Goal: Task Accomplishment & Management: Use online tool/utility

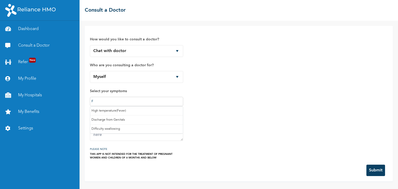
click at [104, 102] on input "F" at bounding box center [137, 102] width 90 height 6
type input "Fever"
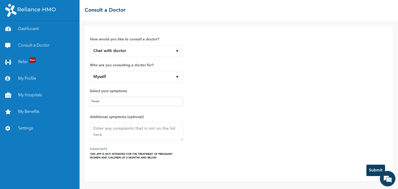
click at [217, 130] on div "How would you like to consult a doctor? Chat with doctor Phone Call Who are you…" at bounding box center [239, 95] width 298 height 129
click at [106, 133] on textarea at bounding box center [136, 132] width 93 height 18
type textarea "body pains"
click at [375, 167] on button "Submit" at bounding box center [376, 170] width 19 height 11
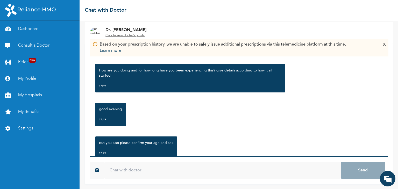
scroll to position [57, 0]
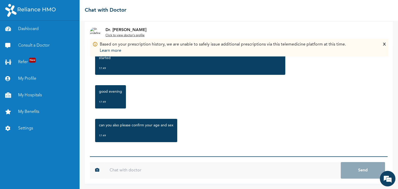
click at [128, 170] on input "text" at bounding box center [223, 170] width 237 height 17
click at [121, 169] on input "text" at bounding box center [223, 170] width 237 height 17
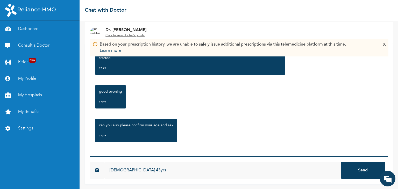
type input "[DEMOGRAPHIC_DATA] 43yrs"
click at [341, 162] on button "Send" at bounding box center [363, 170] width 44 height 17
type input "Started of [DATE] evening"
click at [341, 162] on button "Send" at bounding box center [363, 170] width 44 height 17
type input "feeling pain on my joint"
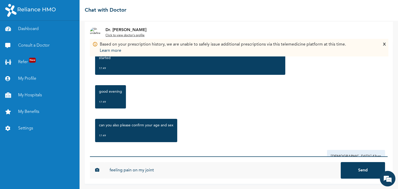
click at [341, 162] on button "Send" at bounding box center [363, 170] width 44 height 17
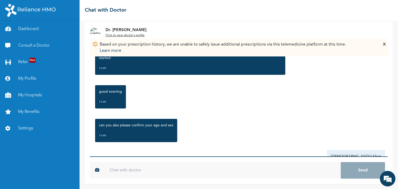
scroll to position [142, 0]
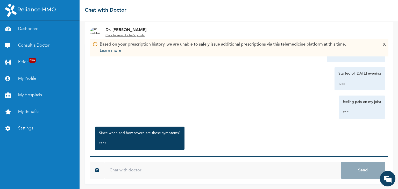
scroll to position [176, 0]
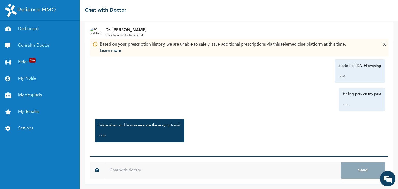
click at [131, 170] on input "text" at bounding box center [223, 170] width 237 height 17
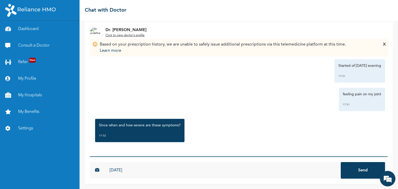
type input "[DATE]"
click at [341, 162] on button "Send" at bounding box center [363, 170] width 44 height 17
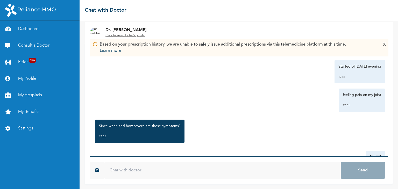
scroll to position [204, 0]
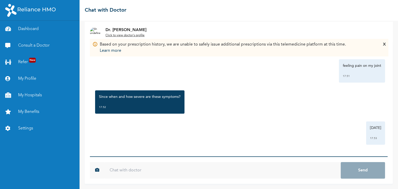
click at [121, 174] on input "text" at bounding box center [223, 170] width 237 height 17
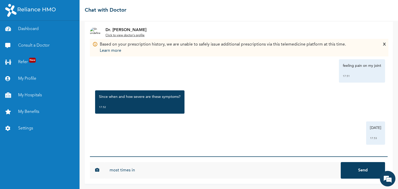
scroll to position [0, 0]
type input "most times in the evening"
click at [341, 162] on button "Send" at bounding box center [363, 170] width 44 height 17
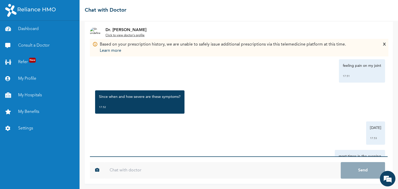
scroll to position [233, 0]
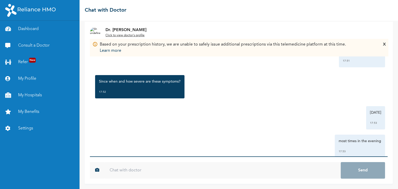
scroll to position [233, 0]
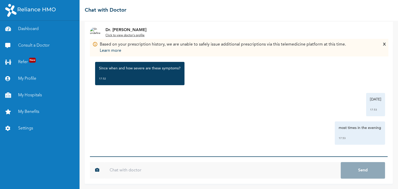
click at [130, 167] on input "text" at bounding box center [223, 170] width 237 height 17
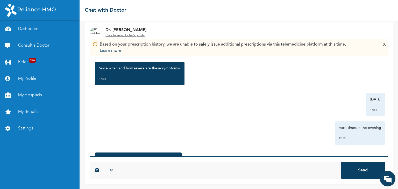
type input "a"
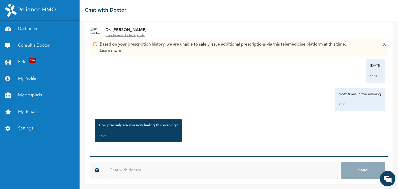
click at [149, 170] on input "text" at bounding box center [223, 170] width 237 height 17
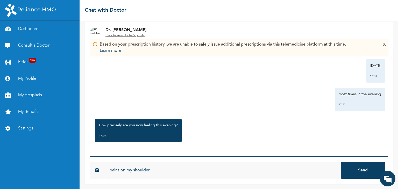
click at [153, 170] on input "pains on my shoulder" at bounding box center [223, 170] width 237 height 17
type input "pains on my shoulders"
click at [341, 162] on button "Send" at bounding box center [363, 170] width 44 height 17
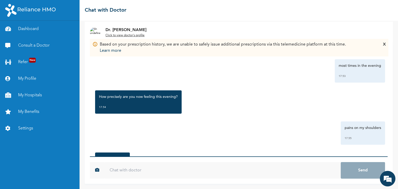
scroll to position [329, 0]
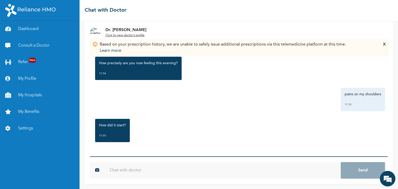
click at [138, 174] on input "text" at bounding box center [223, 170] width 237 height 17
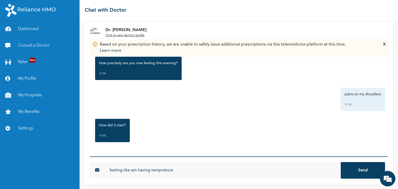
click at [160, 171] on input "feeling like am having tempreture" at bounding box center [223, 170] width 237 height 17
click at [188, 171] on input "feeling like am having temperature inside" at bounding box center [223, 170] width 237 height 17
type input "feeling like am having temperature inside of me"
click at [341, 162] on button "Send" at bounding box center [363, 170] width 44 height 17
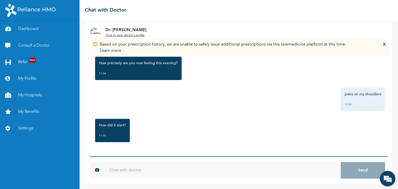
click at [171, 169] on input "text" at bounding box center [223, 170] width 237 height 17
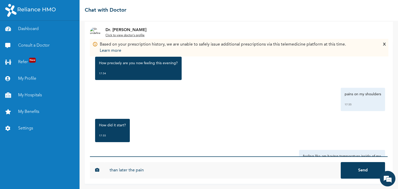
type input "than later the pain"
click at [341, 162] on button "Send" at bounding box center [363, 170] width 44 height 17
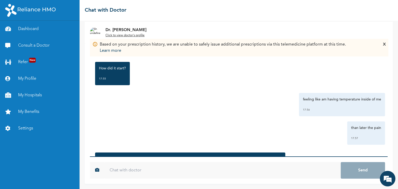
scroll to position [425, 0]
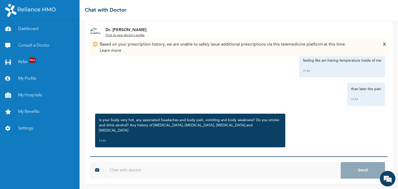
click at [143, 173] on input "text" at bounding box center [223, 170] width 237 height 17
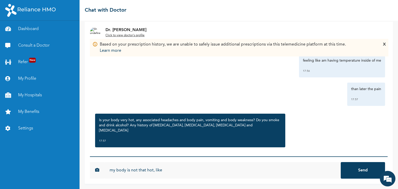
click at [168, 169] on input "my body is not that hot, like" at bounding box center [223, 170] width 237 height 17
click at [233, 170] on input "my body is not that hot, like i said am having pain on my shoulder" at bounding box center [223, 170] width 237 height 17
type input "my body is not that hot, like i said am having pain on my shoulders"
click at [341, 162] on button "Send" at bounding box center [363, 170] width 44 height 17
type input "No headache, no vomiting , no weakness"
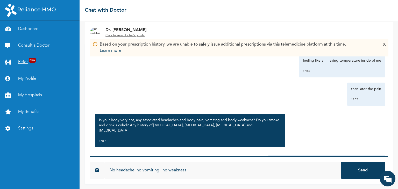
click at [341, 162] on button "Send" at bounding box center [363, 170] width 44 height 17
type input "i dont smoke ,i take alcohol"
click at [341, 162] on button "Send" at bounding box center [363, 170] width 44 height 17
type input "i have history of [MEDICAL_DATA]"
click at [341, 162] on button "Send" at bounding box center [363, 170] width 44 height 17
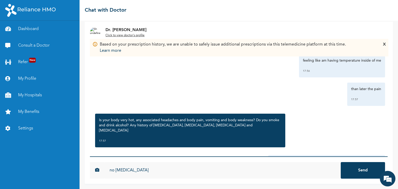
type input "no [MEDICAL_DATA]"
click at [341, 162] on button "Send" at bounding box center [363, 170] width 44 height 17
type input "no [MEDICAL_DATA] and [MEDICAL_DATA]"
click at [341, 162] on button "Send" at bounding box center [363, 170] width 44 height 17
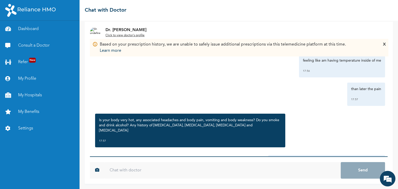
scroll to position [630, 0]
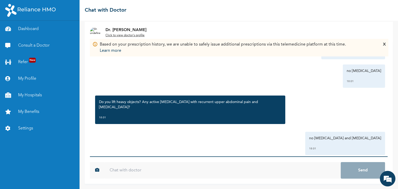
click at [138, 168] on input "text" at bounding box center [223, 170] width 237 height 17
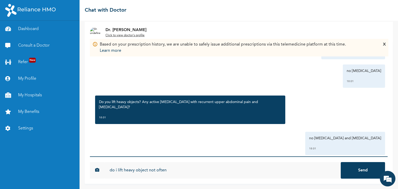
type input "do i lift heavy object not often"
click at [341, 162] on button "Send" at bounding box center [363, 170] width 44 height 17
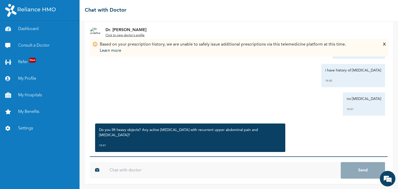
scroll to position [604, 0]
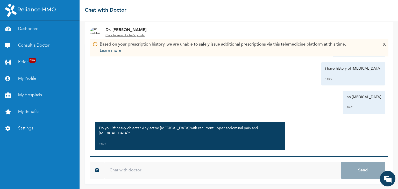
click at [157, 170] on input "text" at bounding box center [223, 170] width 237 height 17
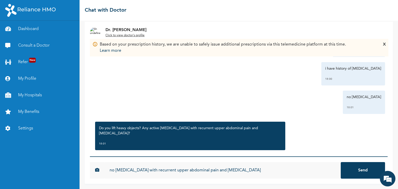
type input "no [MEDICAL_DATA] with recurrent upper abdominal pain and [MEDICAL_DATA]"
click at [341, 162] on button "Send" at bounding box center [363, 170] width 44 height 17
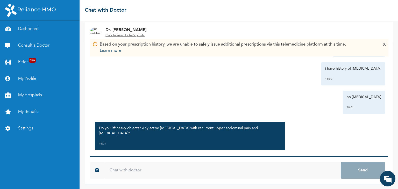
scroll to position [720, 0]
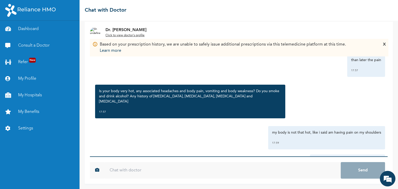
scroll to position [720, 0]
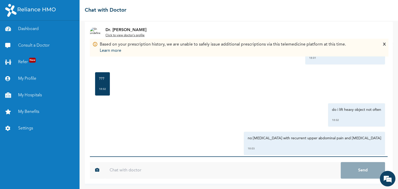
click at [182, 172] on input "text" at bounding box center [223, 170] width 237 height 17
type input "are you there"
click at [341, 162] on button "Send" at bounding box center [363, 170] width 44 height 17
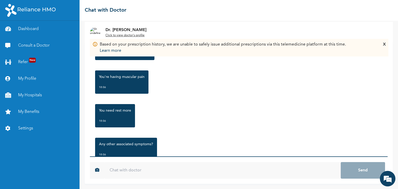
scroll to position [884, 0]
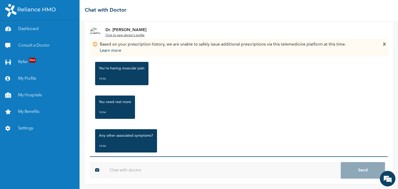
click at [190, 166] on input "text" at bounding box center [223, 170] width 237 height 17
type input "ok"
click at [341, 162] on button "Send" at bounding box center [363, 170] width 44 height 17
type input "\"
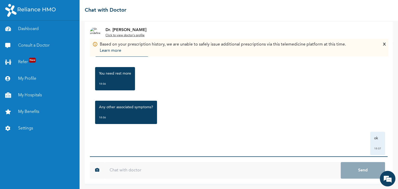
click at [385, 44] on div "X" at bounding box center [384, 47] width 3 height 12
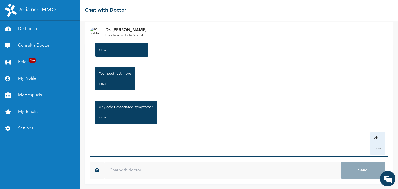
scroll to position [946, 0]
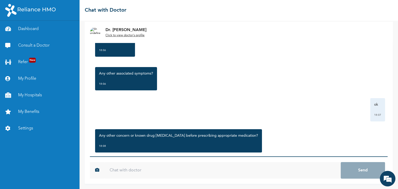
click at [178, 165] on input "text" at bounding box center [223, 170] width 237 height 17
type input "not at all"
click at [341, 162] on button "Send" at bounding box center [363, 170] width 44 height 17
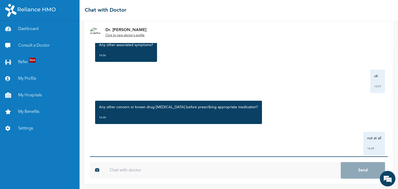
click at [182, 169] on input "text" at bounding box center [223, 170] width 237 height 17
type input "a"
click at [154, 165] on input "text" at bounding box center [223, 170] width 237 height 17
type input "hello"
click at [341, 162] on button "Send" at bounding box center [363, 170] width 44 height 17
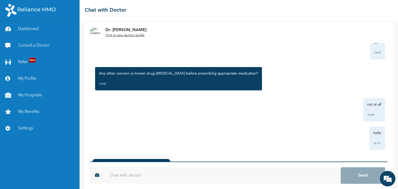
scroll to position [33, 0]
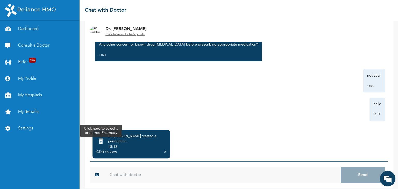
click at [103, 141] on icon at bounding box center [101, 141] width 4 height 5
click at [103, 139] on icon at bounding box center [101, 141] width 4 height 5
click at [103, 140] on icon at bounding box center [101, 141] width 4 height 5
click at [103, 139] on icon at bounding box center [101, 141] width 4 height 5
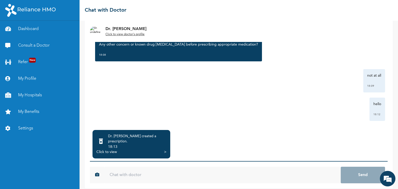
click at [112, 150] on div "Click to view" at bounding box center [106, 152] width 20 height 5
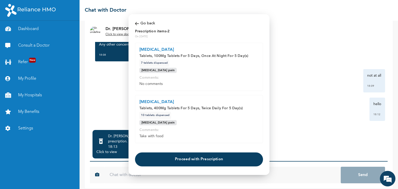
scroll to position [13, 0]
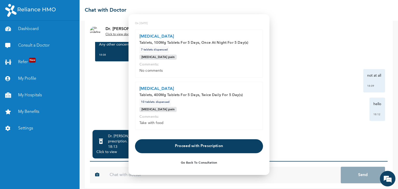
click at [189, 147] on button "Proceed with Prescription" at bounding box center [199, 146] width 128 height 14
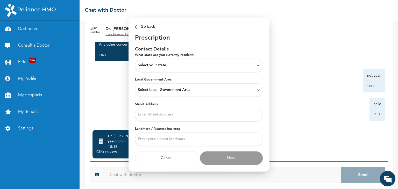
click at [205, 66] on div "Select your state" at bounding box center [199, 66] width 122 height 6
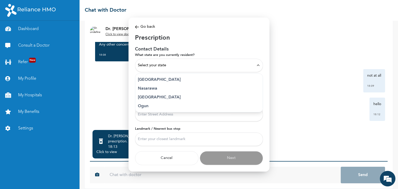
scroll to position [203, 0]
click at [147, 88] on p "Lagos" at bounding box center [199, 89] width 122 height 6
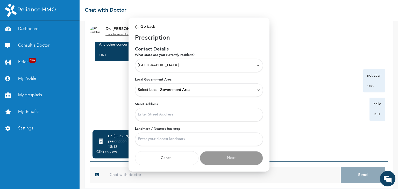
click at [181, 90] on span "Select Local Government Area" at bounding box center [164, 90] width 53 height 6
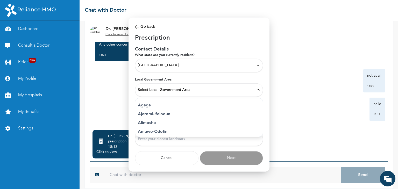
click at [150, 123] on p "Alimosho" at bounding box center [199, 123] width 122 height 6
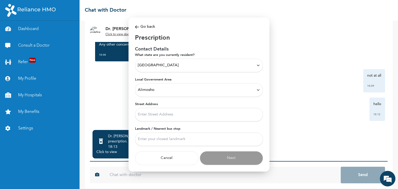
click at [177, 115] on input "Street Address" at bounding box center [199, 114] width 128 height 13
type input "1 Fatai street"
click at [167, 140] on input "Landmark / Nearest bus stop" at bounding box center [199, 139] width 128 height 13
type input "Egbeda Vulcanizer bus stop"
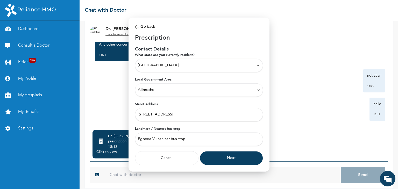
click at [236, 160] on button "Next" at bounding box center [232, 158] width 64 height 14
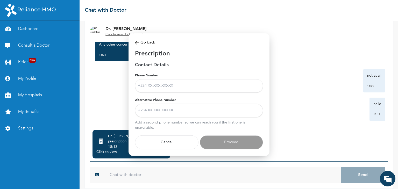
click at [169, 89] on input "Phone Number" at bounding box center [199, 85] width 128 height 13
type input "+2348172122845"
click at [158, 115] on input "Alternative Phone Number" at bounding box center [199, 110] width 128 height 13
type input "+2348026457777"
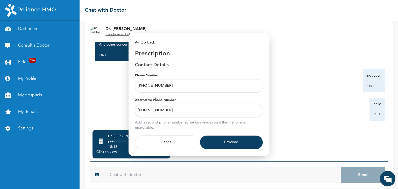
click at [229, 145] on button "Proceed" at bounding box center [232, 142] width 64 height 14
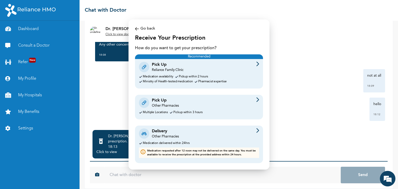
click at [257, 99] on img at bounding box center [258, 100] width 3 height 5
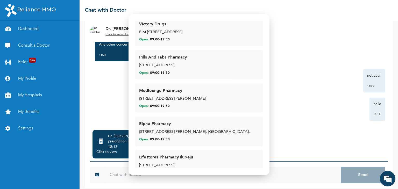
scroll to position [62, 0]
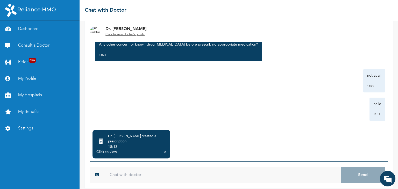
drag, startPoint x: 398, startPoint y: 98, endPoint x: 332, endPoint y: 75, distance: 69.9
click at [111, 150] on div "Click to view" at bounding box center [106, 152] width 20 height 5
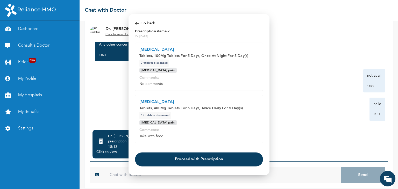
scroll to position [13, 0]
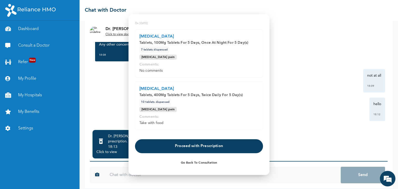
click at [195, 151] on button "Proceed with Prescription" at bounding box center [199, 146] width 128 height 14
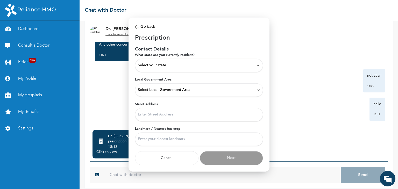
click at [194, 65] on div "Select your state" at bounding box center [199, 66] width 122 height 6
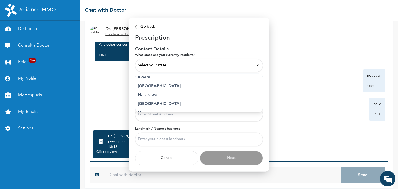
scroll to position [206, 0]
click at [153, 84] on p "Lagos" at bounding box center [199, 86] width 122 height 6
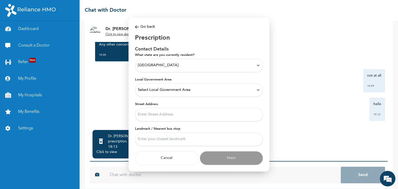
click at [206, 87] on div "Select Local Government Area" at bounding box center [199, 90] width 122 height 6
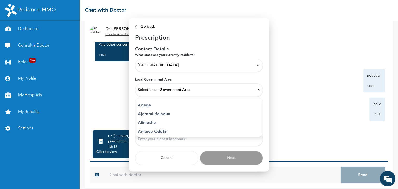
click at [152, 125] on p "Alimosho" at bounding box center [199, 123] width 122 height 6
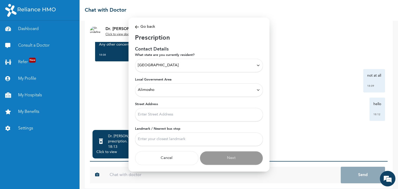
click at [190, 114] on input "Street Address" at bounding box center [199, 114] width 128 height 13
type input "1 Fatai street"
click at [171, 142] on input "Landmark / Nearest bus stop" at bounding box center [199, 139] width 128 height 13
type input "Egbeda Vulcanizer bus stop"
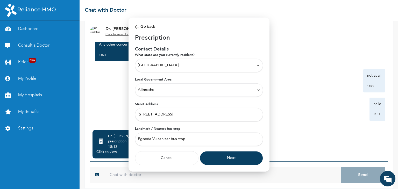
click at [230, 160] on button "Next" at bounding box center [232, 158] width 64 height 14
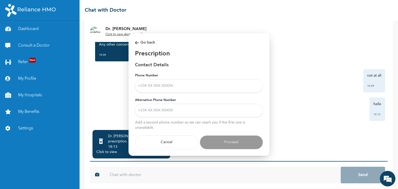
click at [175, 87] on input "Phone Number" at bounding box center [199, 85] width 128 height 13
type input "+2348172122845"
click at [172, 112] on input "Alternative Phone Number" at bounding box center [199, 110] width 128 height 13
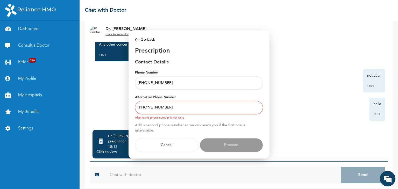
type input "+23490616537697"
click at [193, 109] on input "+23490616537697" at bounding box center [199, 107] width 128 height 13
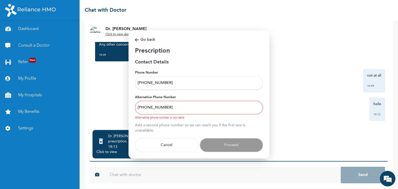
click at [193, 109] on input "+23490616537697" at bounding box center [199, 107] width 128 height 13
click at [193, 109] on input "Alternative Phone Number" at bounding box center [199, 107] width 128 height 13
type input "+2348026457777"
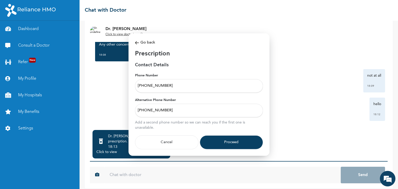
click at [229, 141] on button "Proceed" at bounding box center [232, 142] width 64 height 14
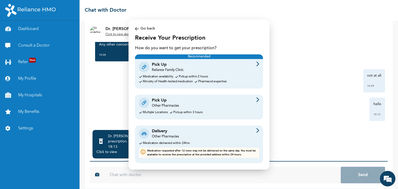
click at [258, 100] on img at bounding box center [258, 100] width 3 height 5
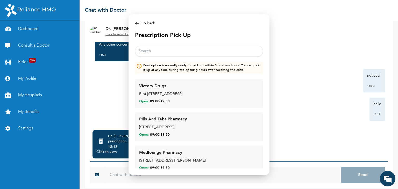
click at [163, 50] on input "text" at bounding box center [199, 51] width 128 height 11
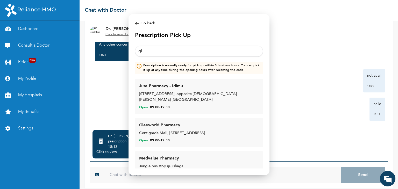
type input "g"
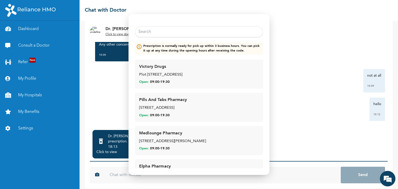
scroll to position [0, 0]
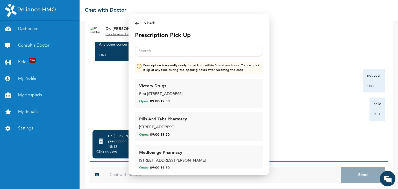
click at [158, 53] on input "text" at bounding box center [199, 51] width 128 height 11
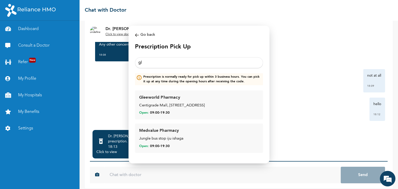
type input "g"
type input "k"
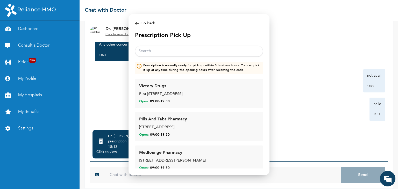
type input "g"
click at [171, 51] on input "text" at bounding box center [199, 51] width 128 height 11
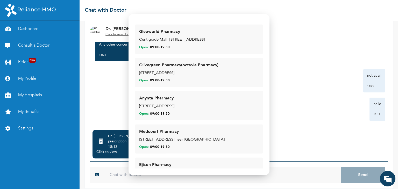
scroll to position [2497, 0]
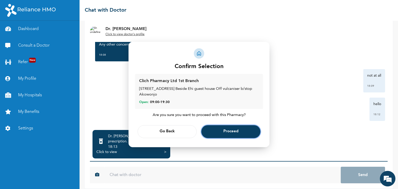
click at [238, 133] on span "Proceed" at bounding box center [231, 131] width 15 height 3
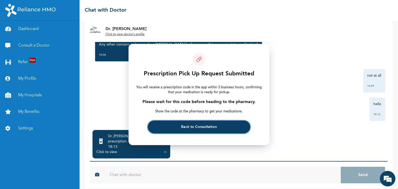
click at [199, 128] on span "Back to Consultation" at bounding box center [199, 127] width 36 height 3
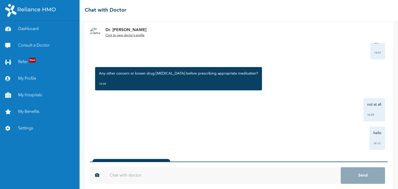
scroll to position [38, 0]
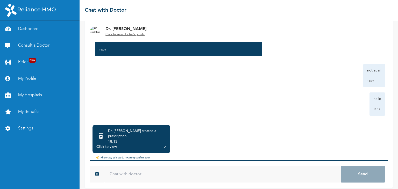
click at [125, 172] on input "text" at bounding box center [223, 174] width 237 height 17
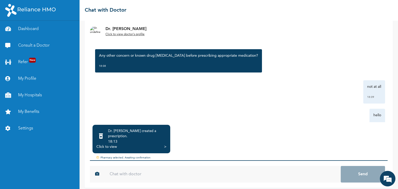
scroll to position [1008, 0]
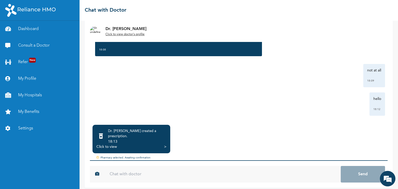
click at [150, 166] on input "text" at bounding box center [223, 174] width 237 height 17
